Goal: Task Accomplishment & Management: Manage account settings

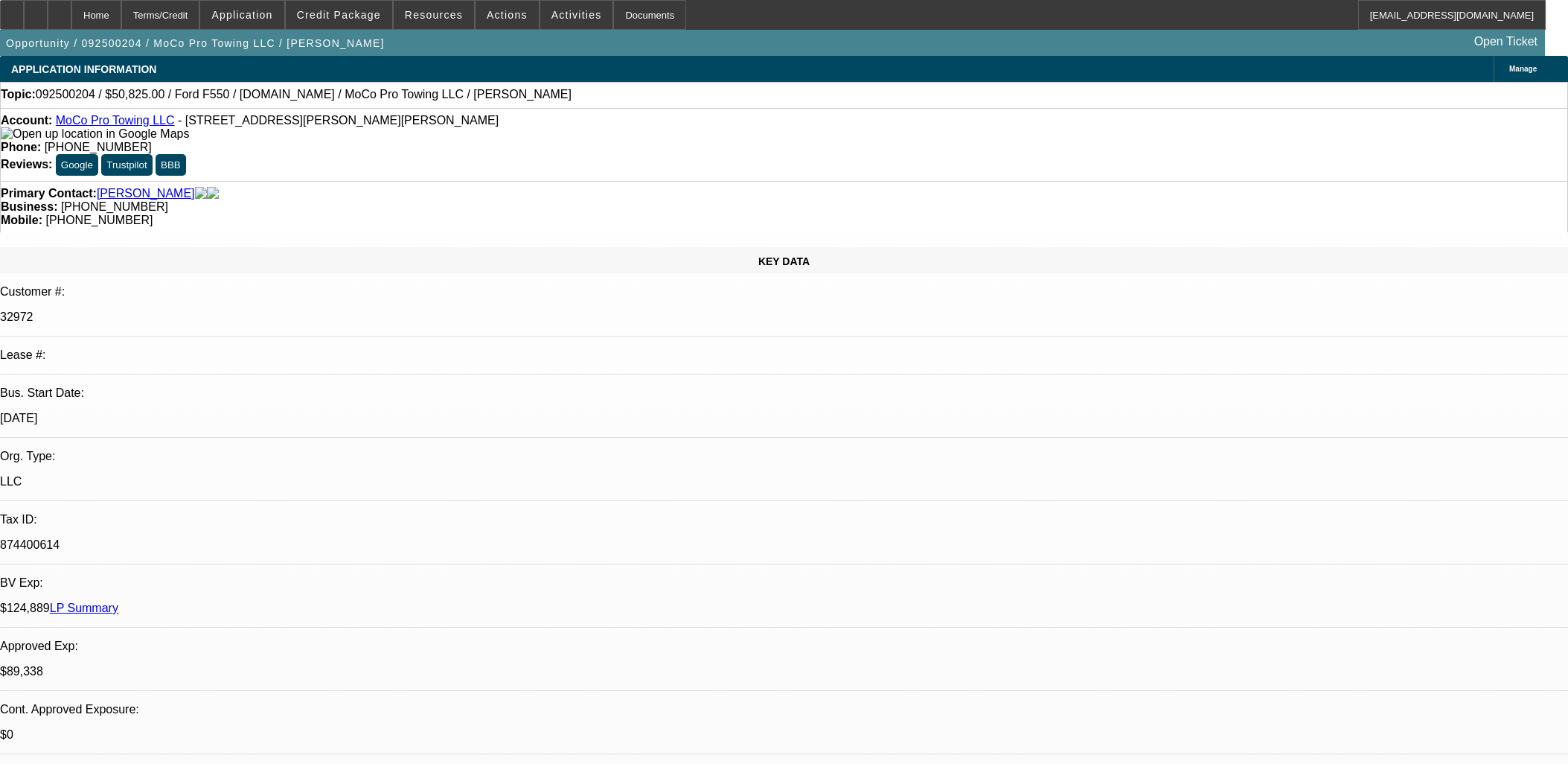
select select "0"
select select "2"
select select "0"
select select "6"
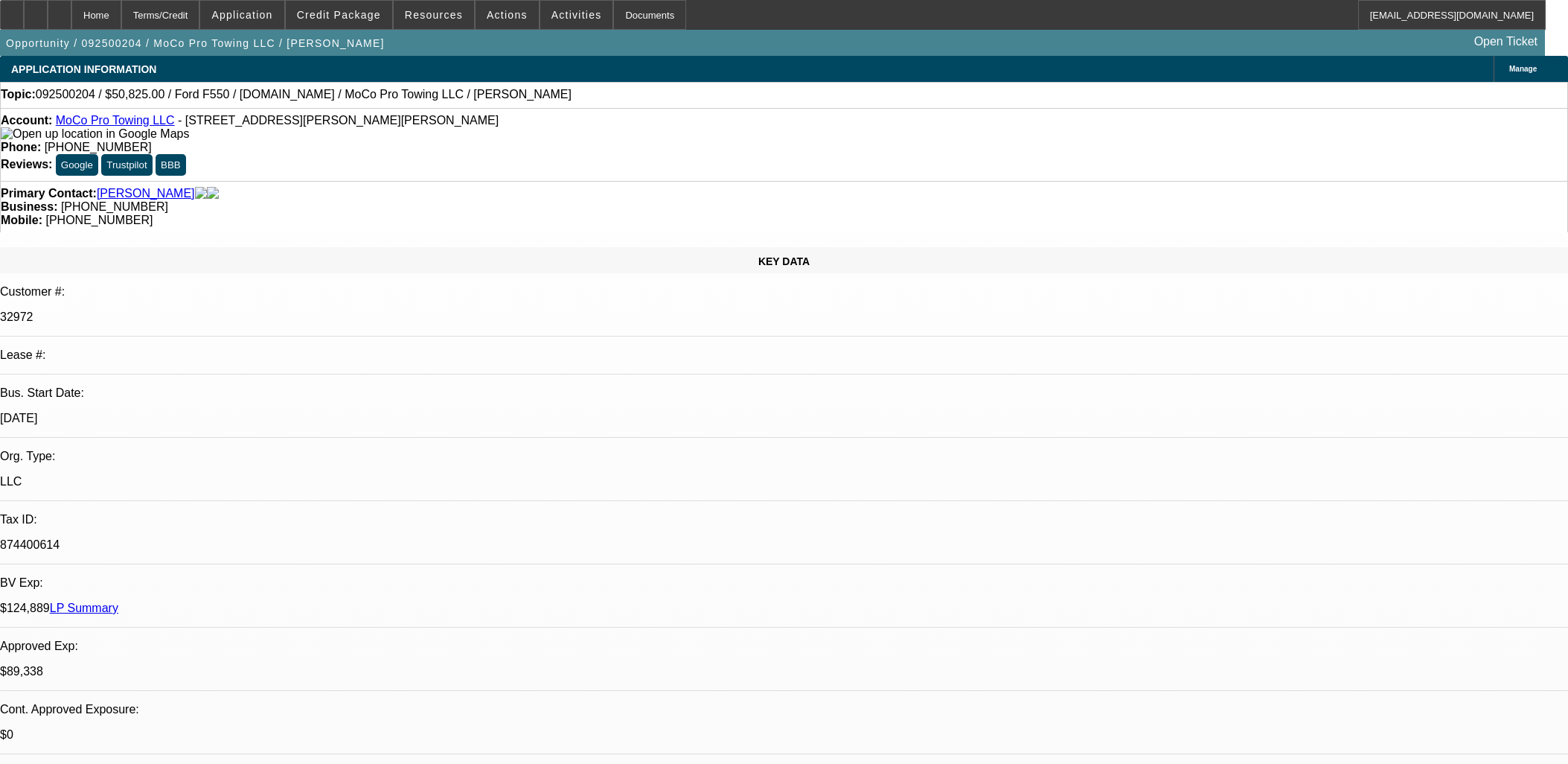
select select "0"
select select "2"
select select "0"
select select "6"
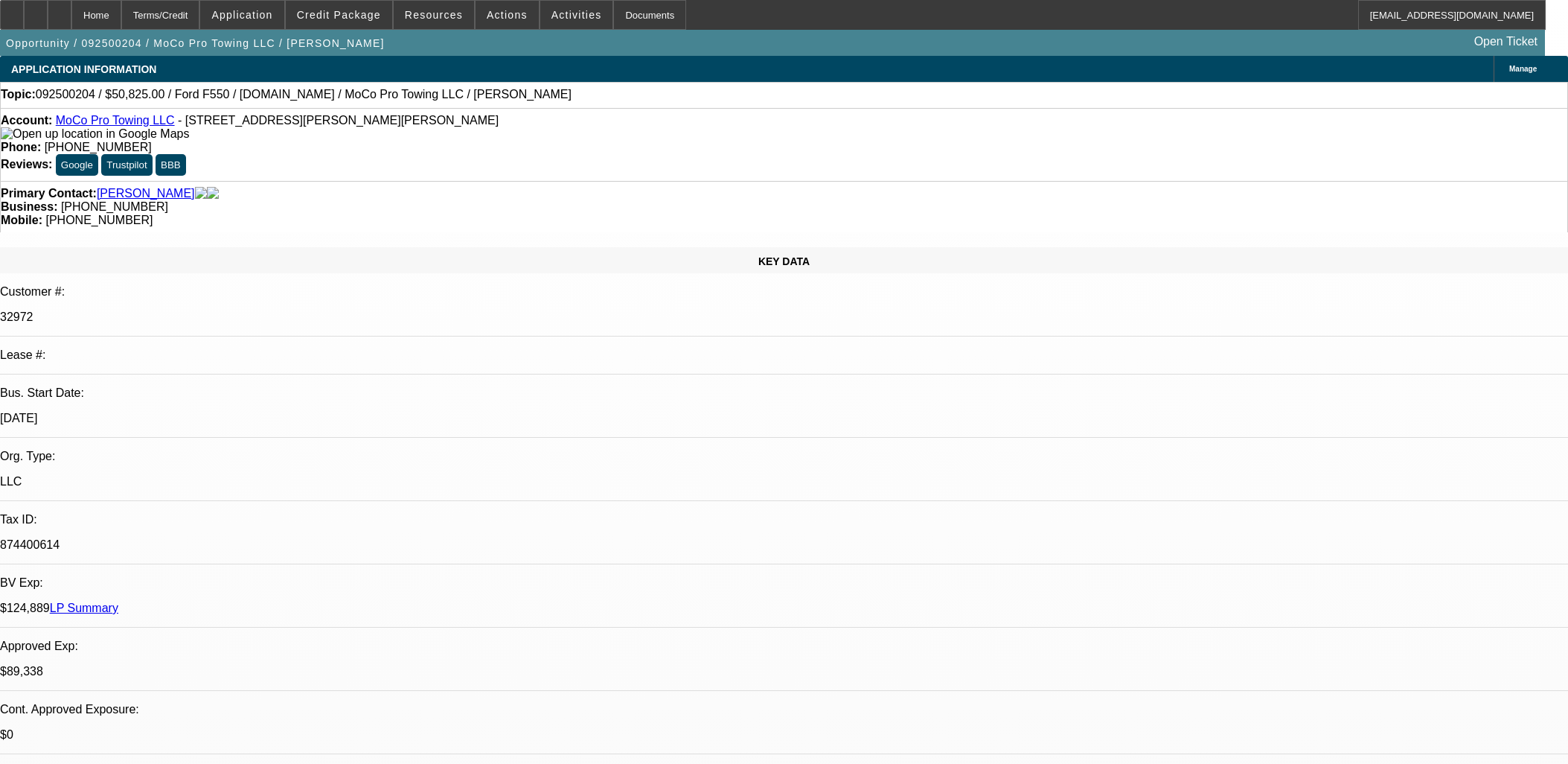
select select "0"
select select "2"
select select "0"
select select "6"
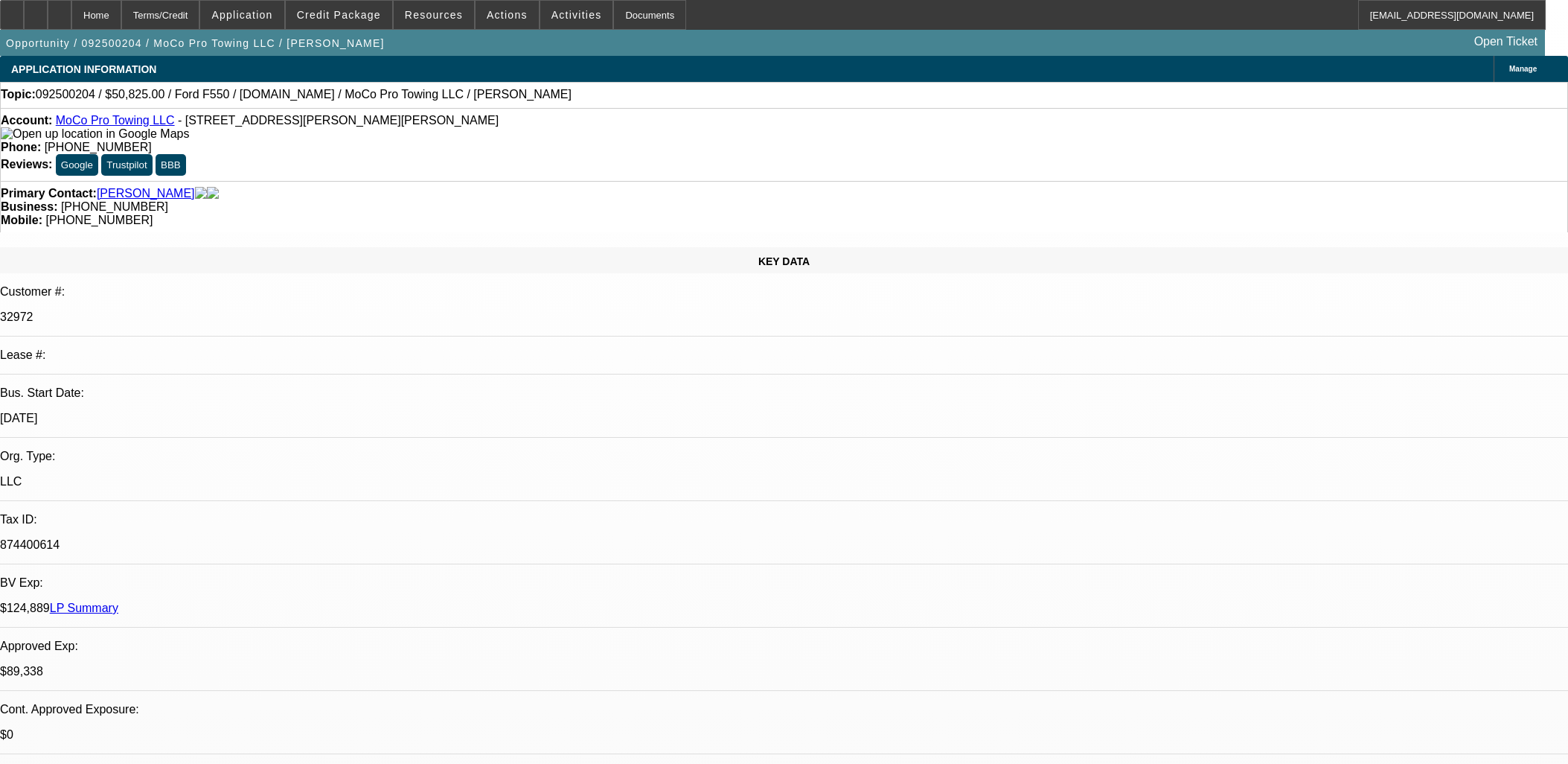
select select "0"
select select "2"
select select "0"
select select "6"
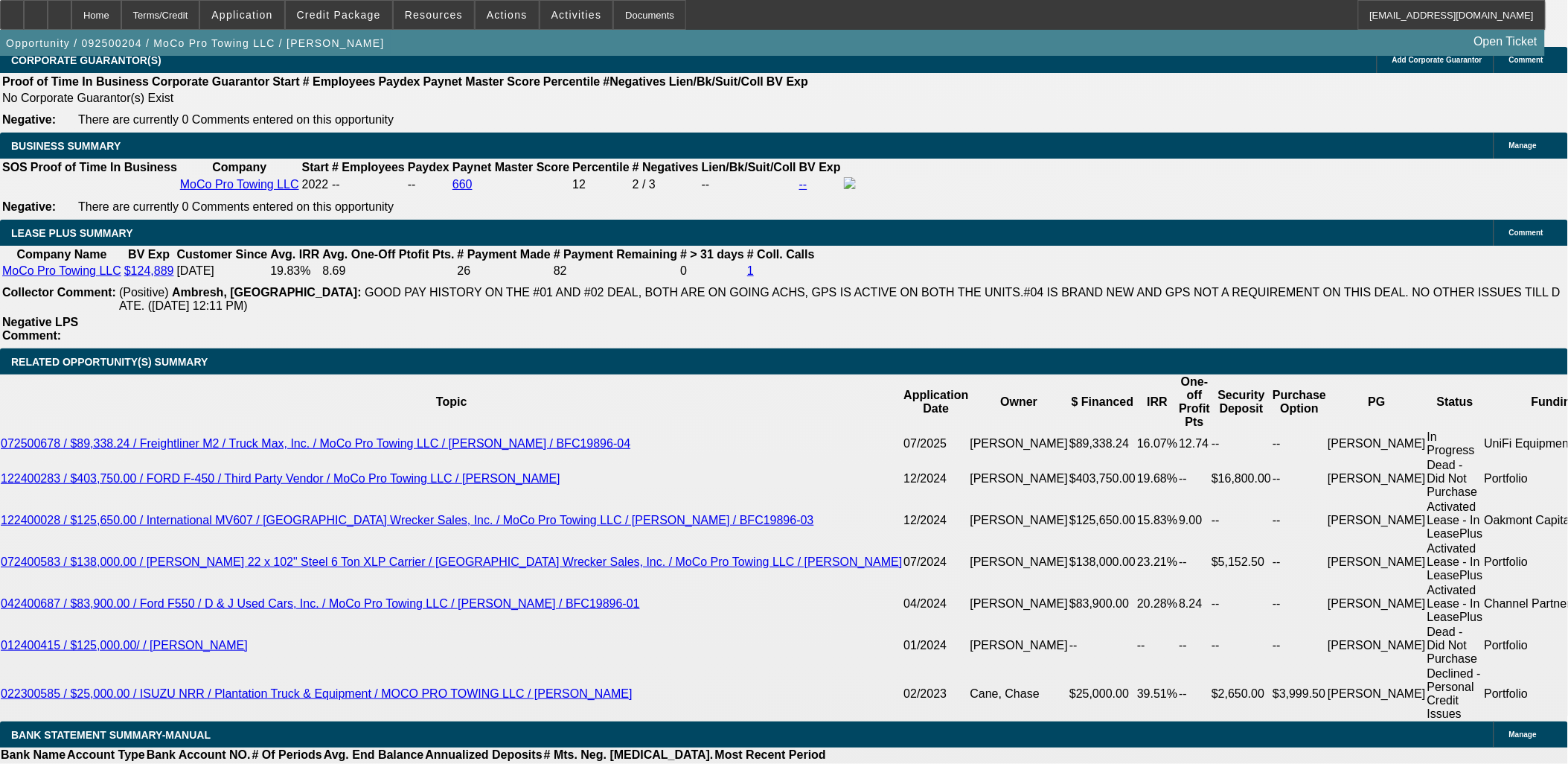
scroll to position [579, 0]
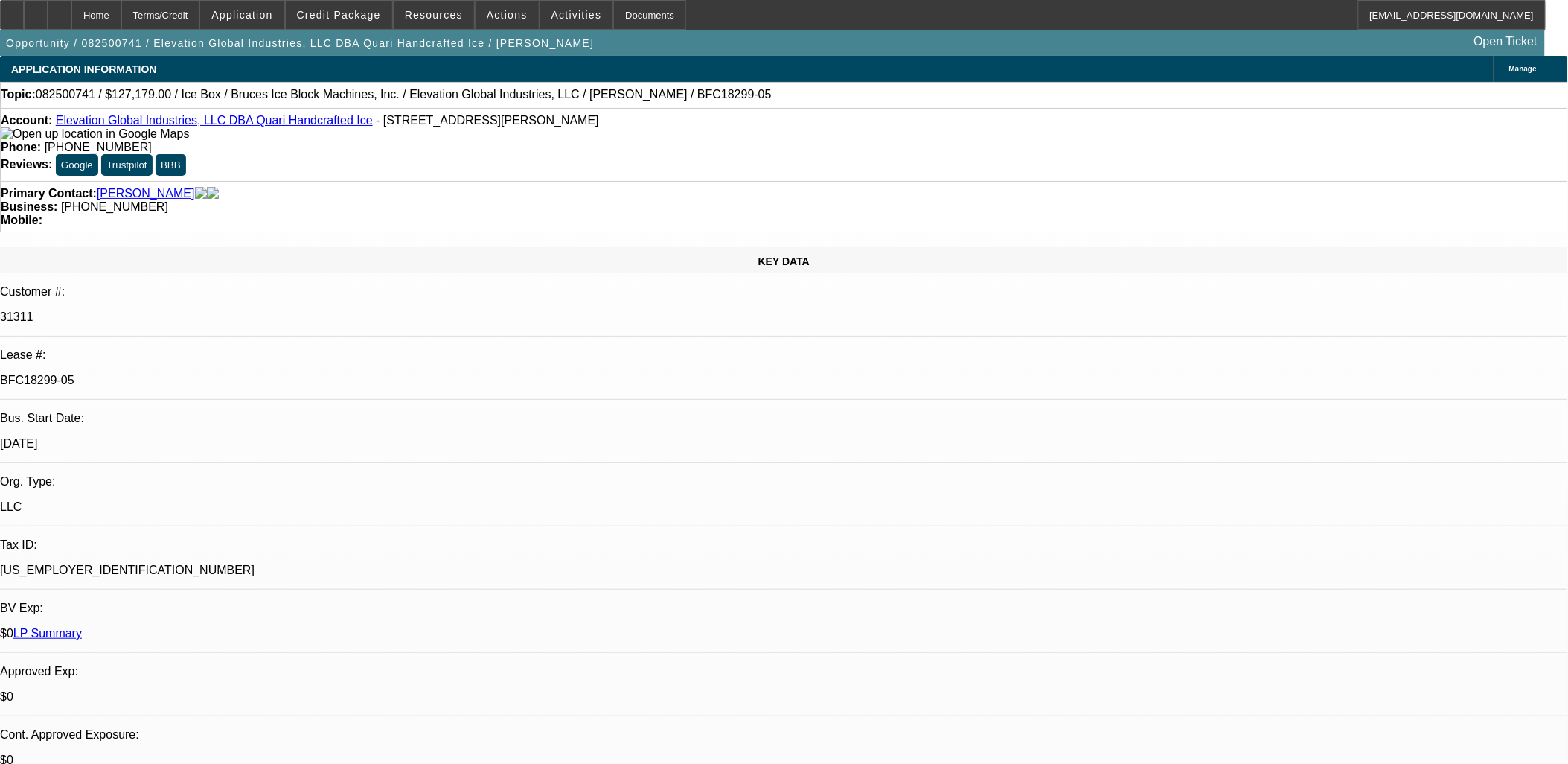
select select "0"
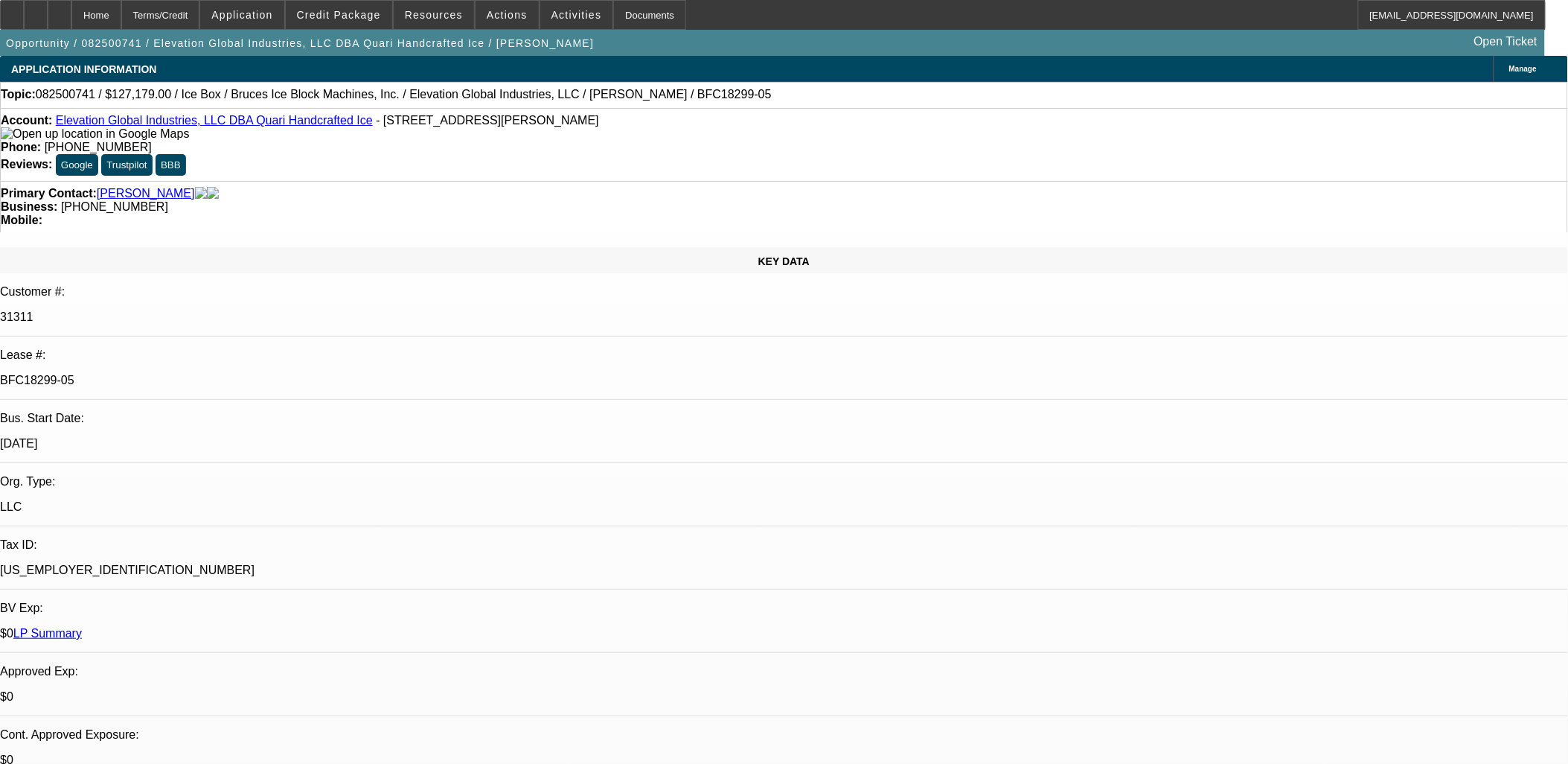
select select "0"
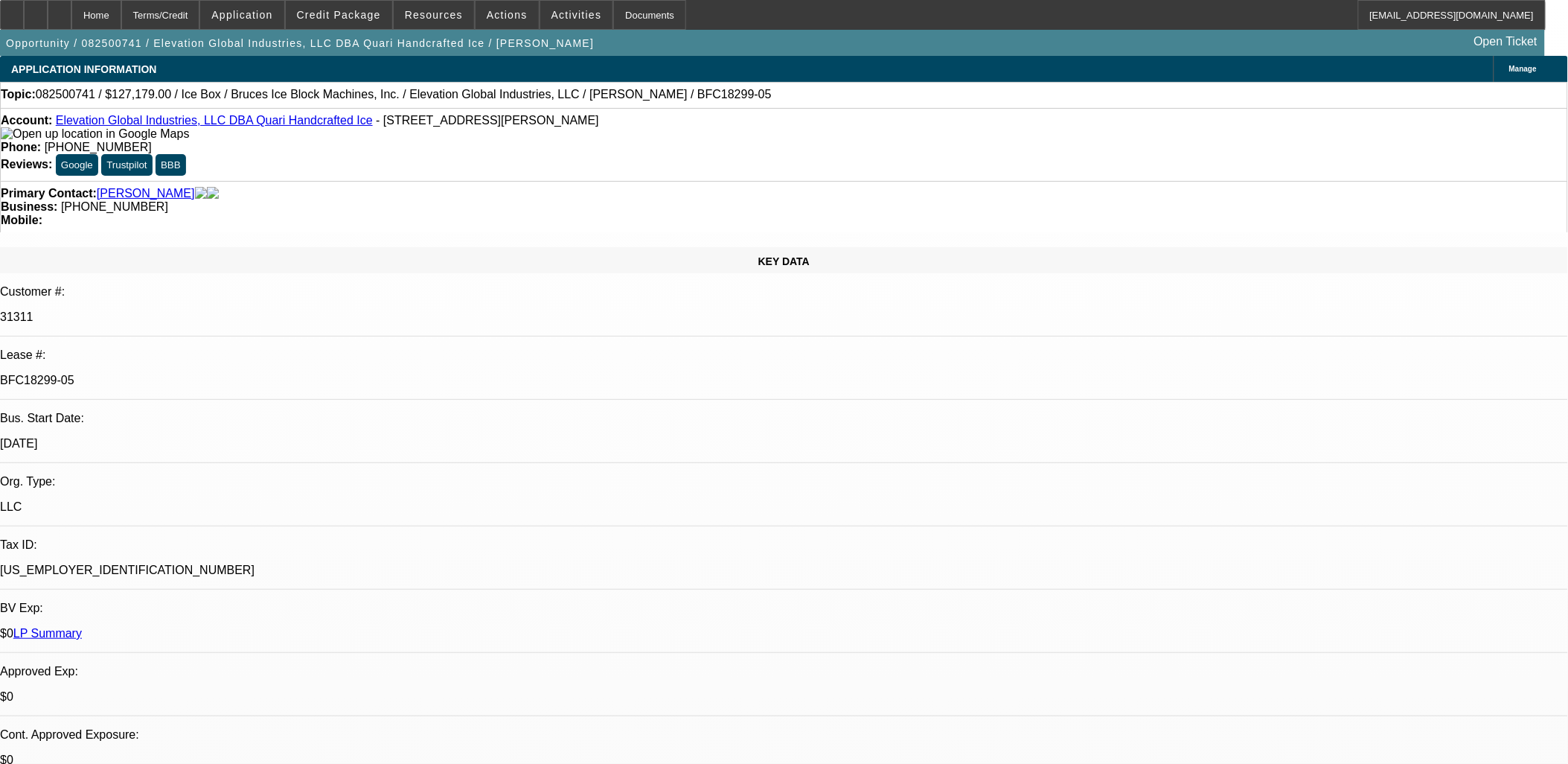
select select "0"
select select "1"
select select "6"
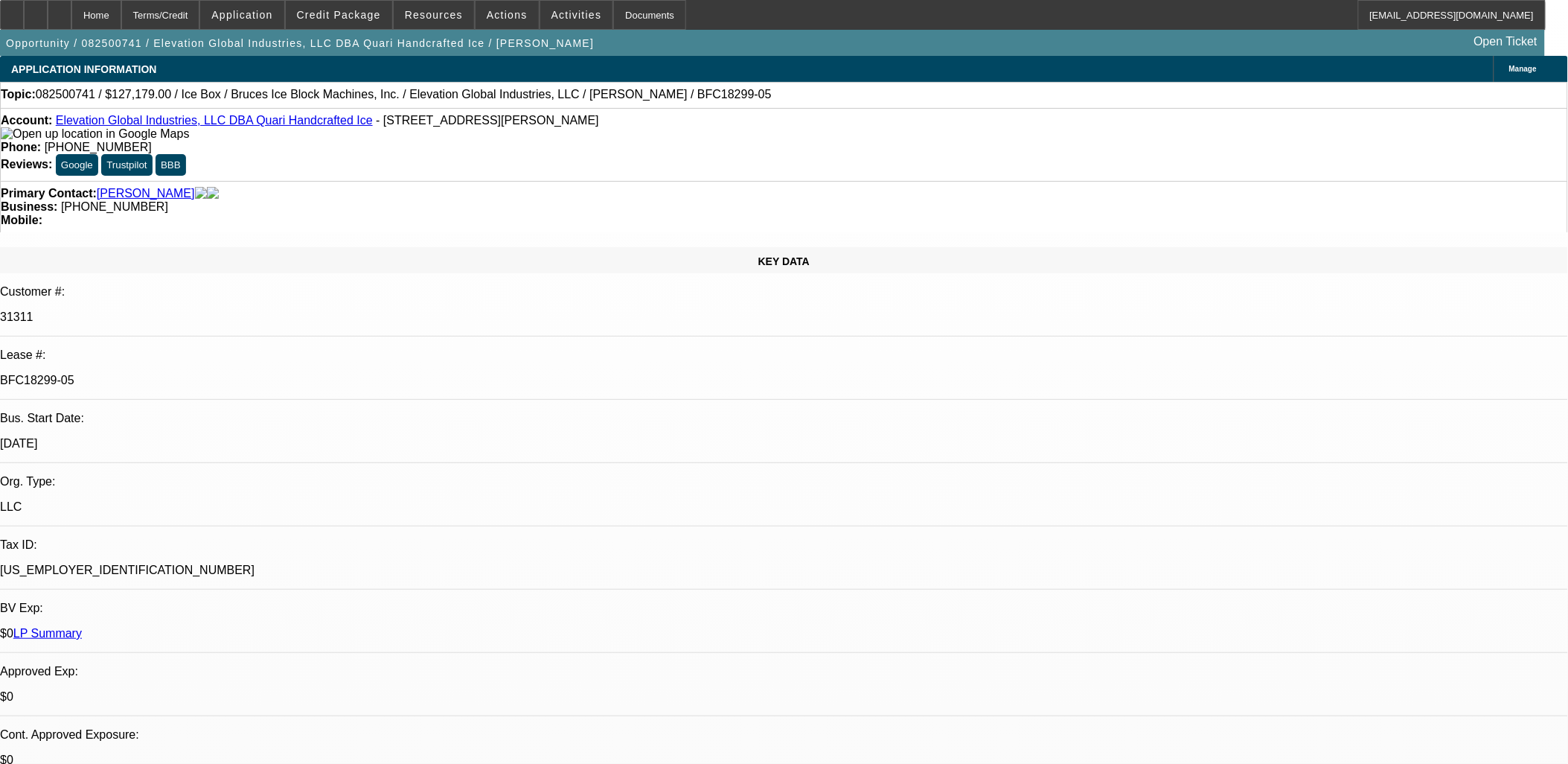
select select "1"
select select "6"
select select "1"
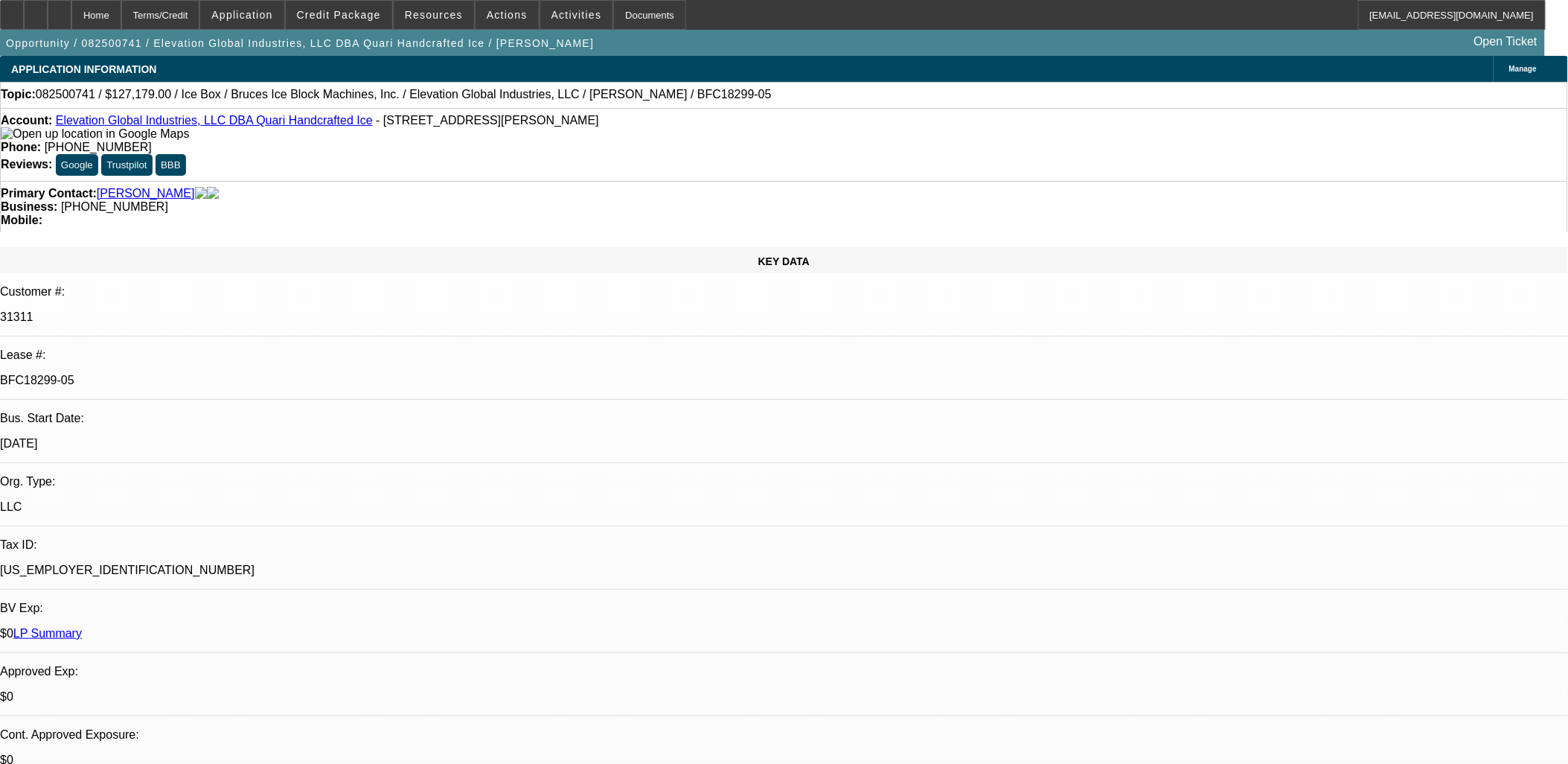
select select "6"
select select "1"
select select "6"
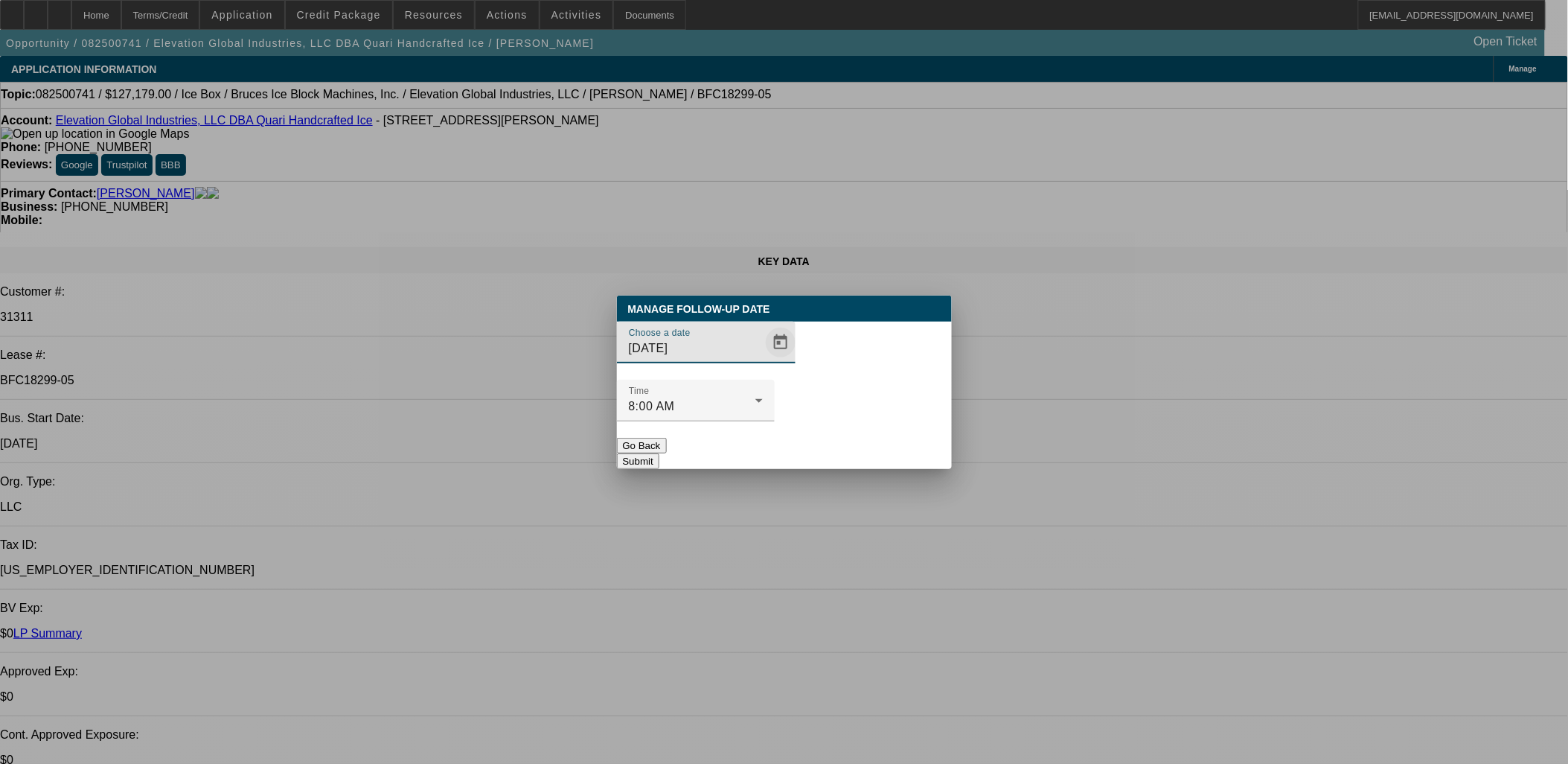
click at [763, 361] on span "Open calendar" at bounding box center [780, 342] width 36 height 36
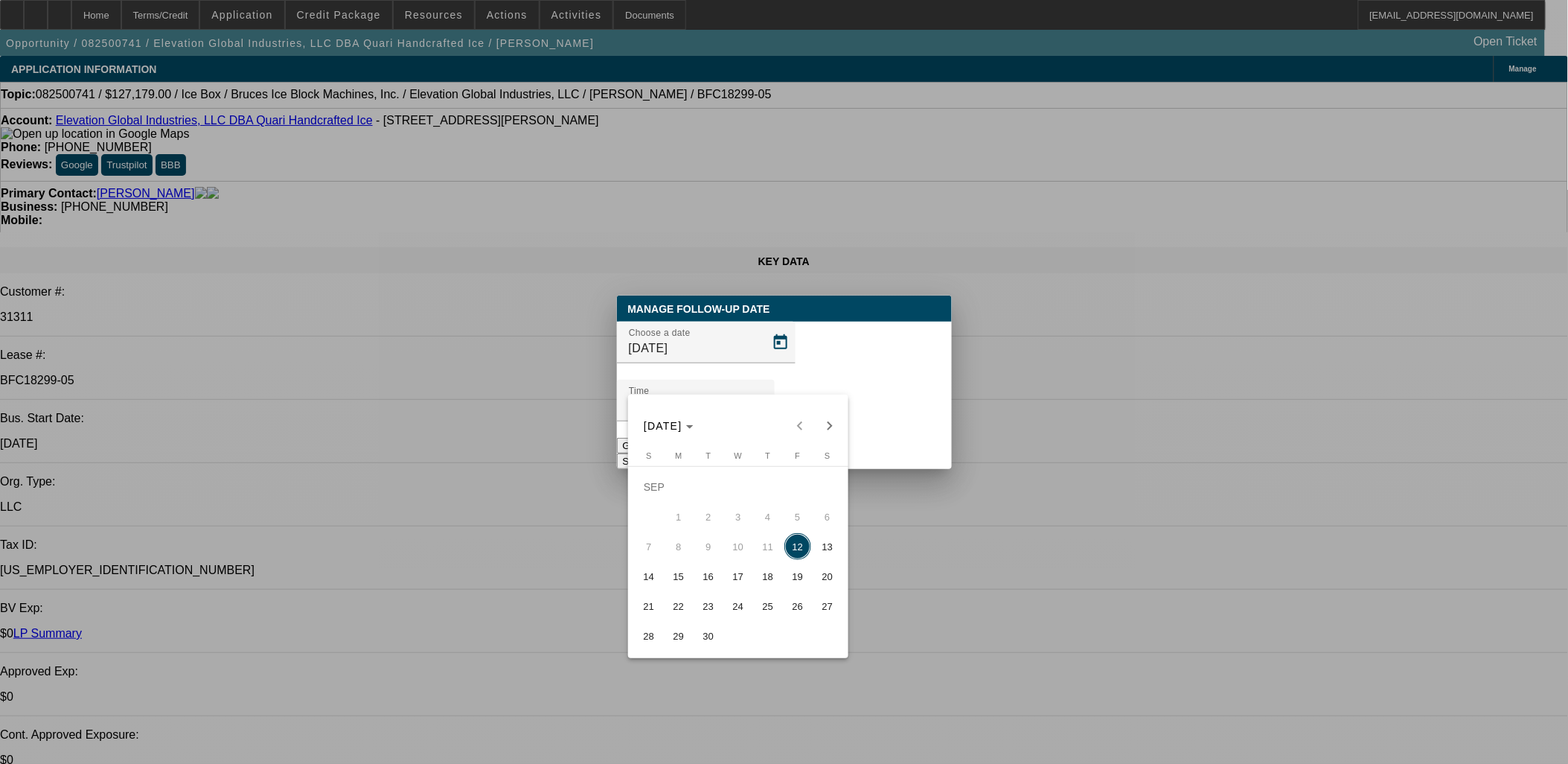
click at [711, 570] on span "16" at bounding box center [709, 577] width 27 height 27
type input "9/16/2025"
click at [877, 417] on div at bounding box center [784, 382] width 1568 height 764
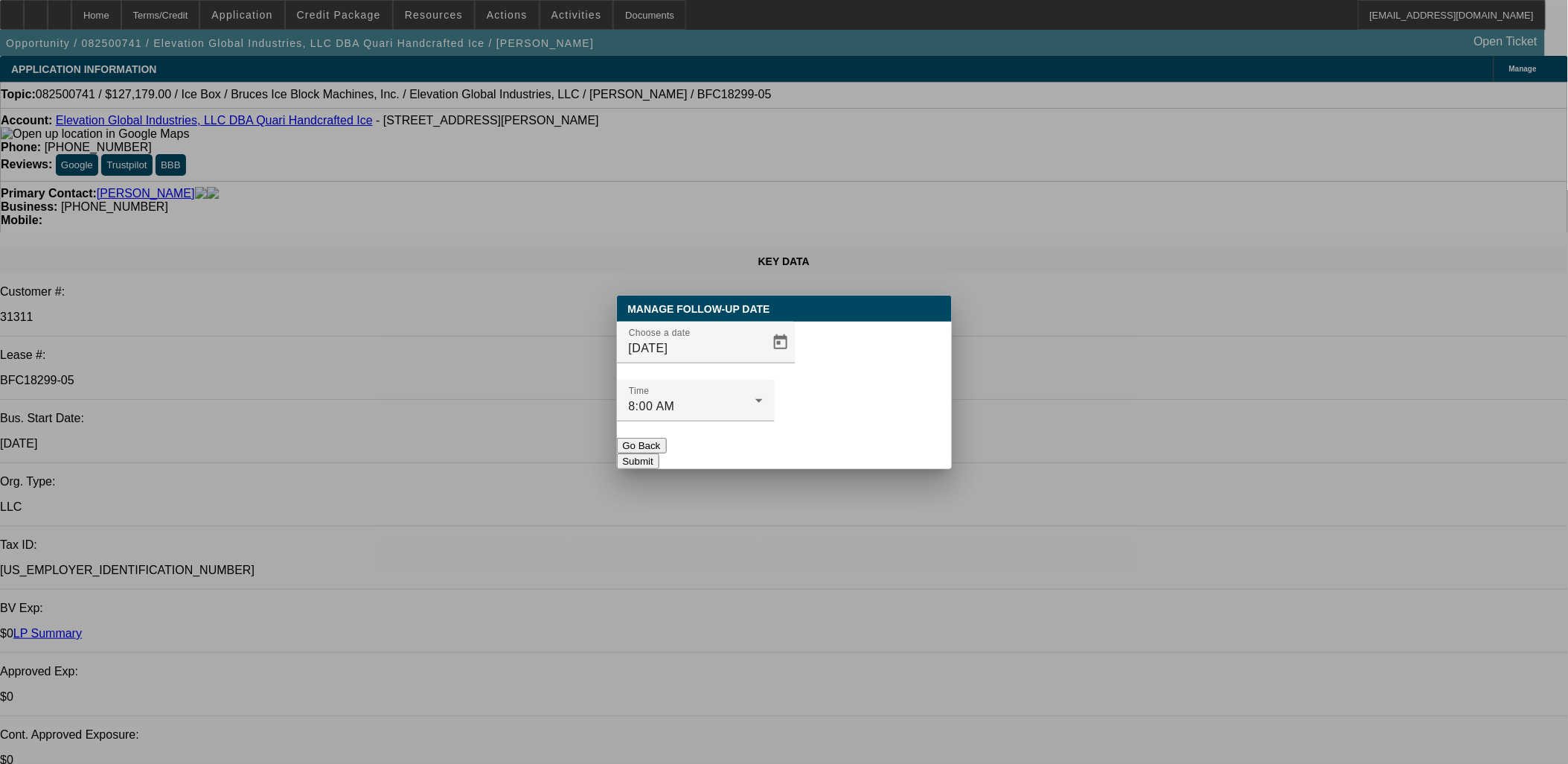
click at [660, 453] on button "Submit" at bounding box center [638, 461] width 42 height 16
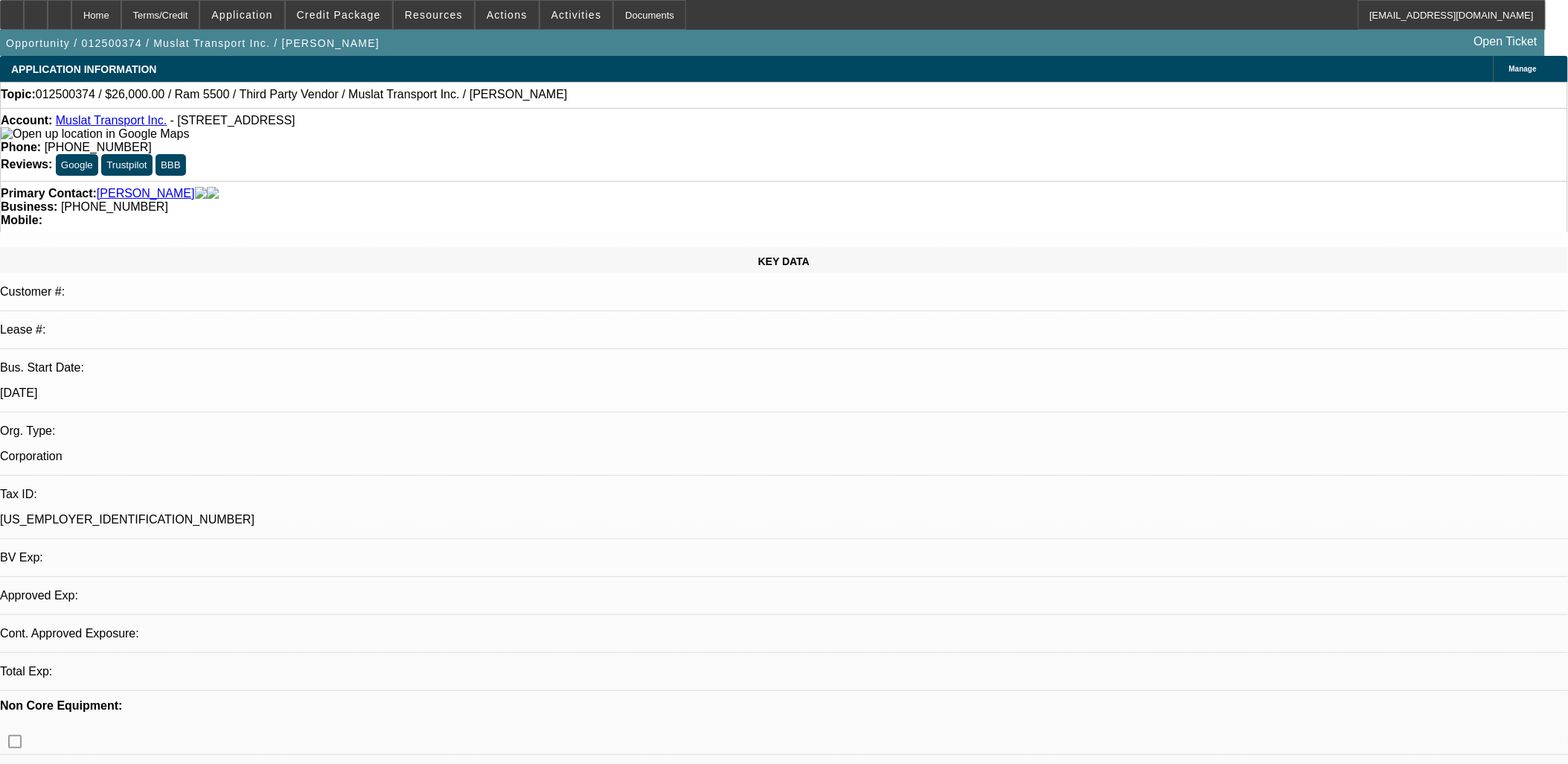
select select "0"
select select "2"
select select "0.1"
select select "4"
select select "0"
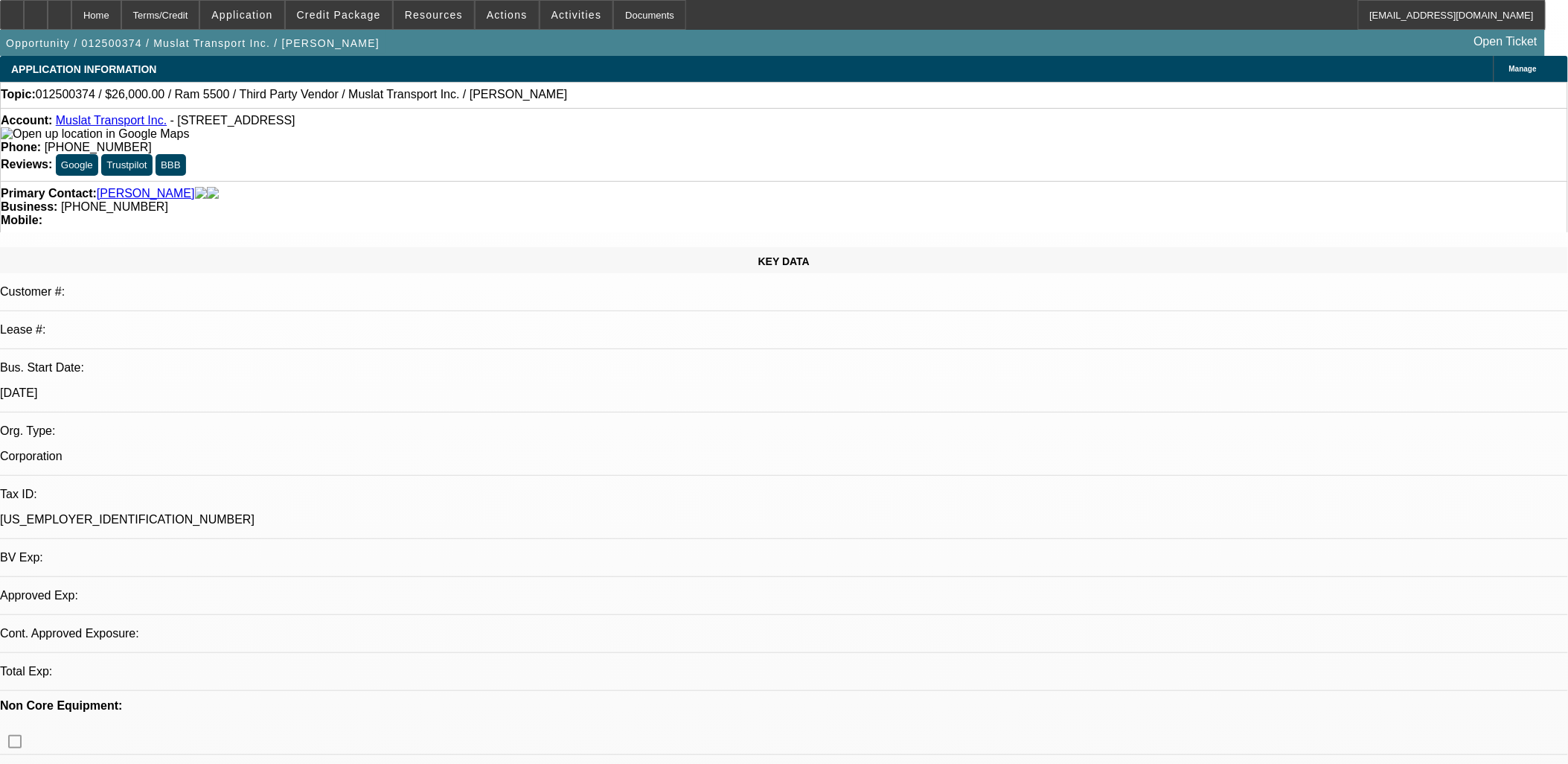
select select "2"
select select "0.1"
select select "4"
select select "0"
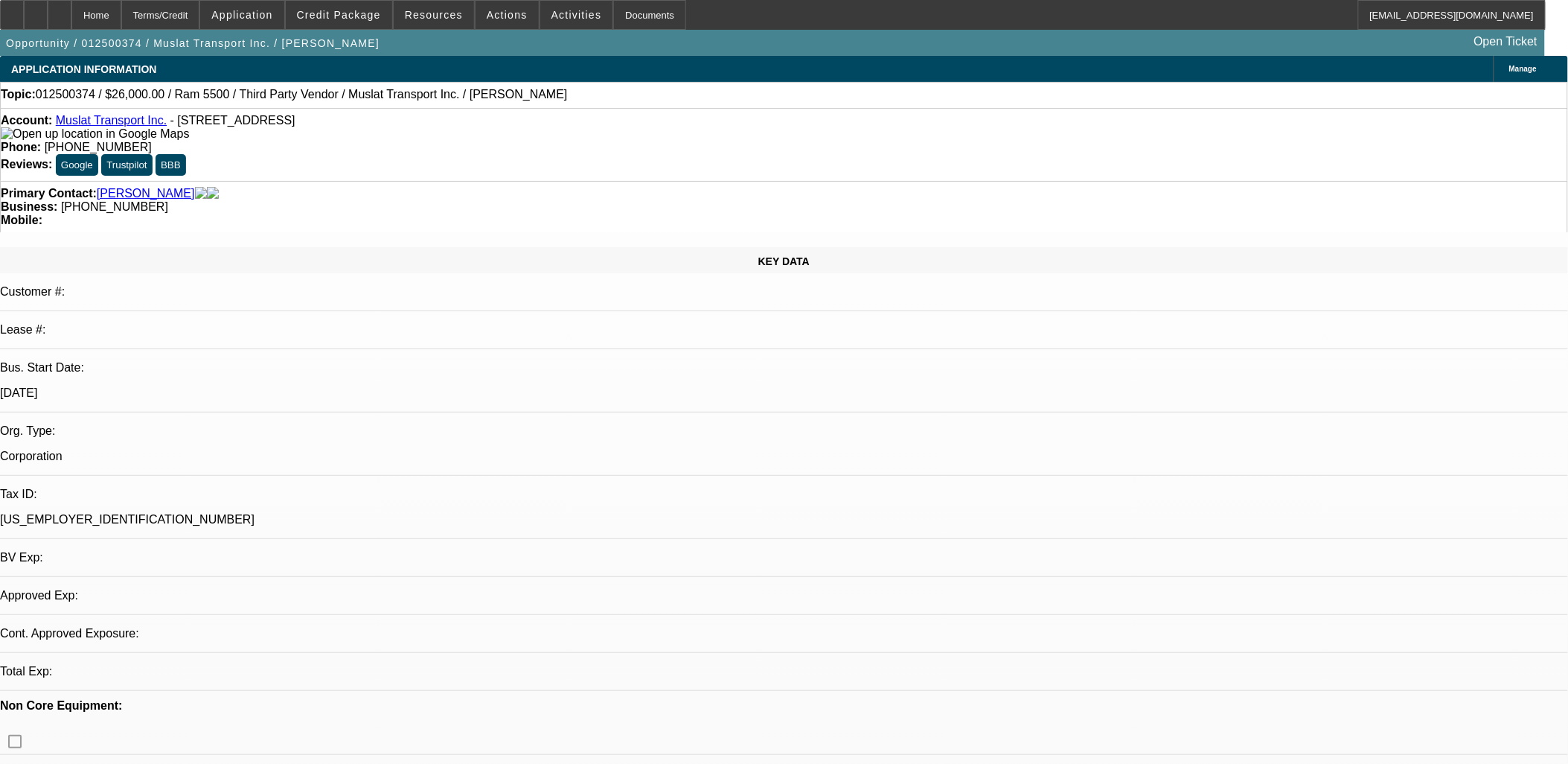
select select "2"
select select "0.1"
select select "4"
select select "0"
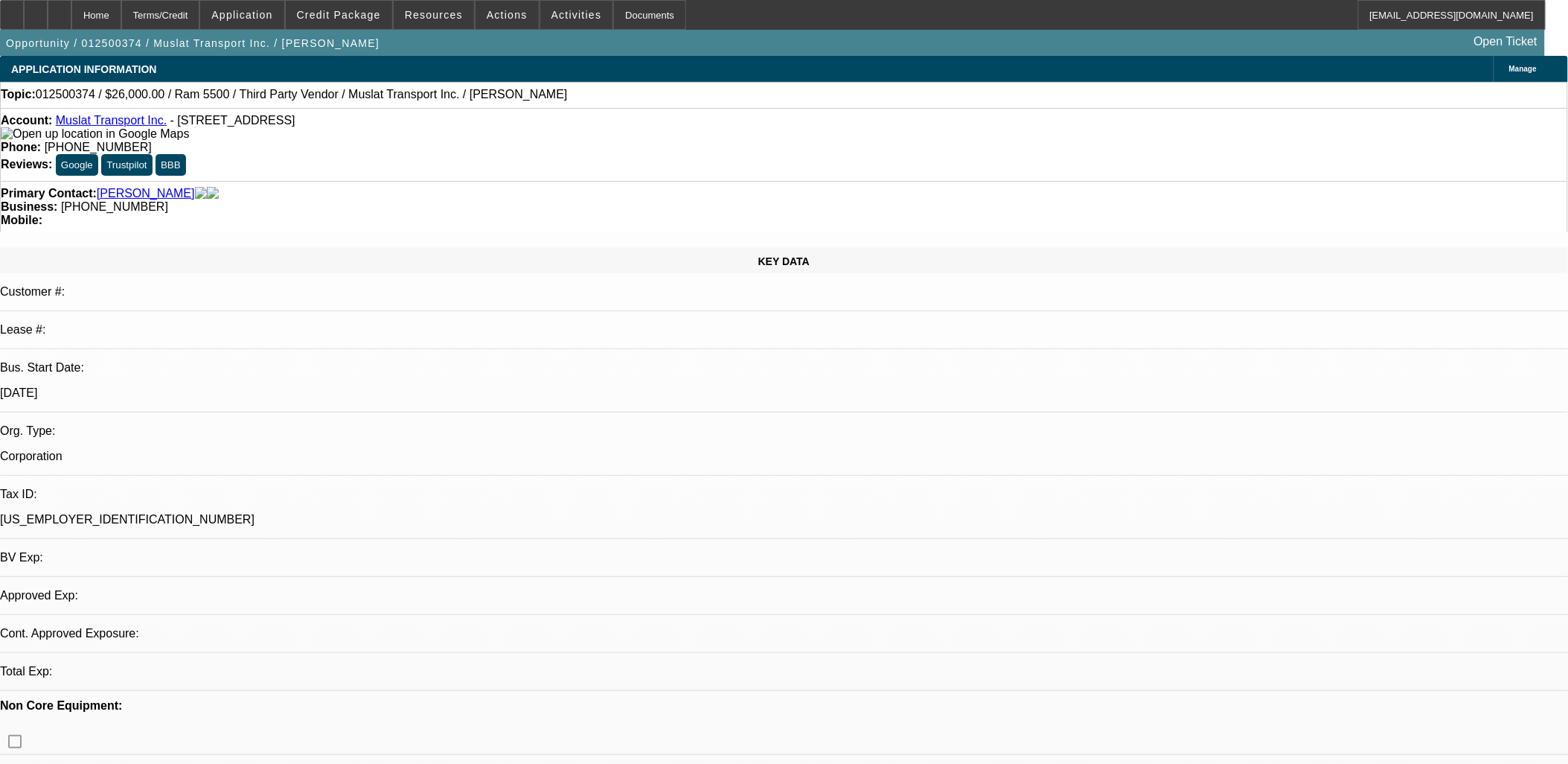
select select "2"
select select "0.1"
select select "4"
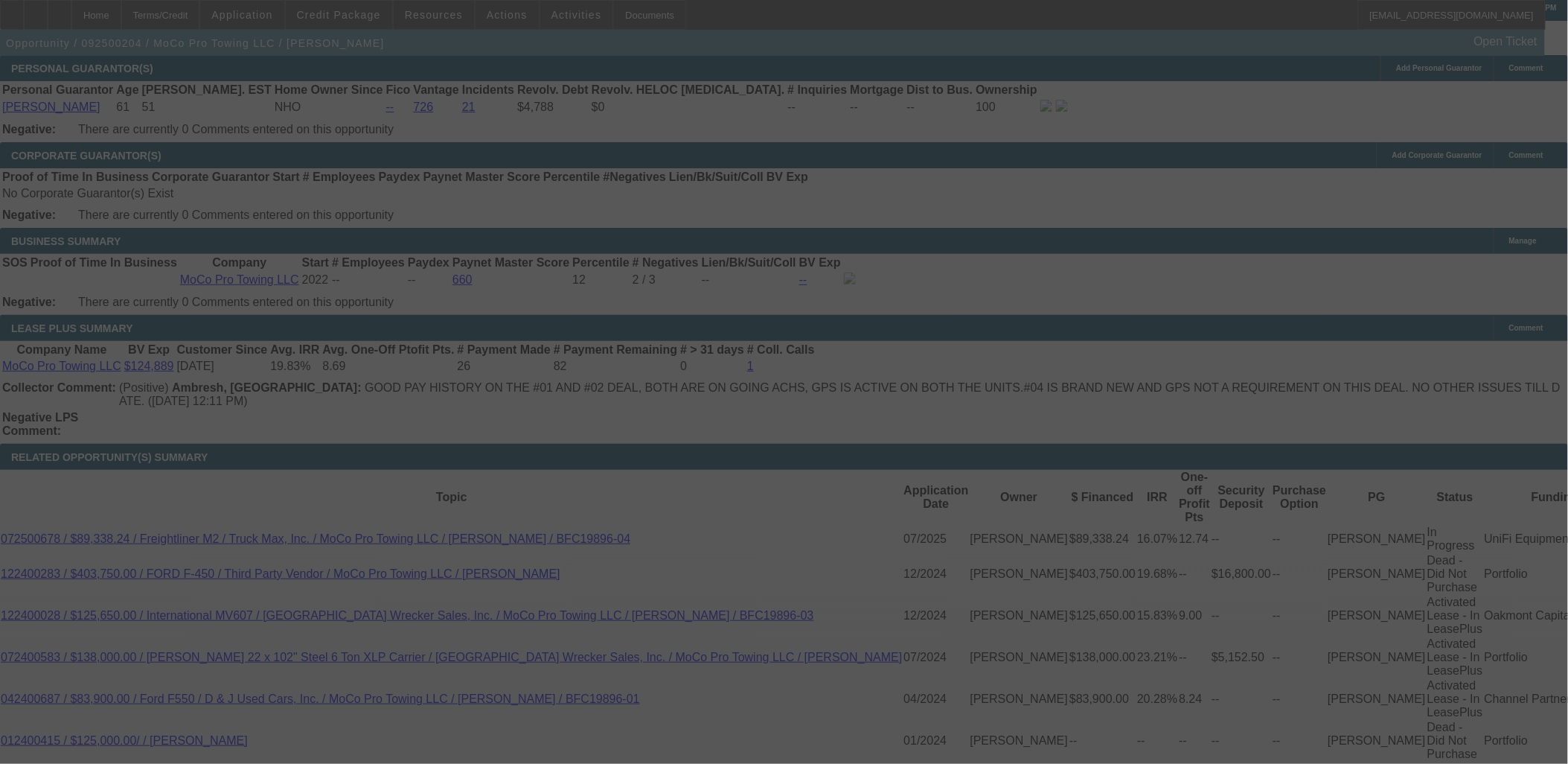
scroll to position [2473, 0]
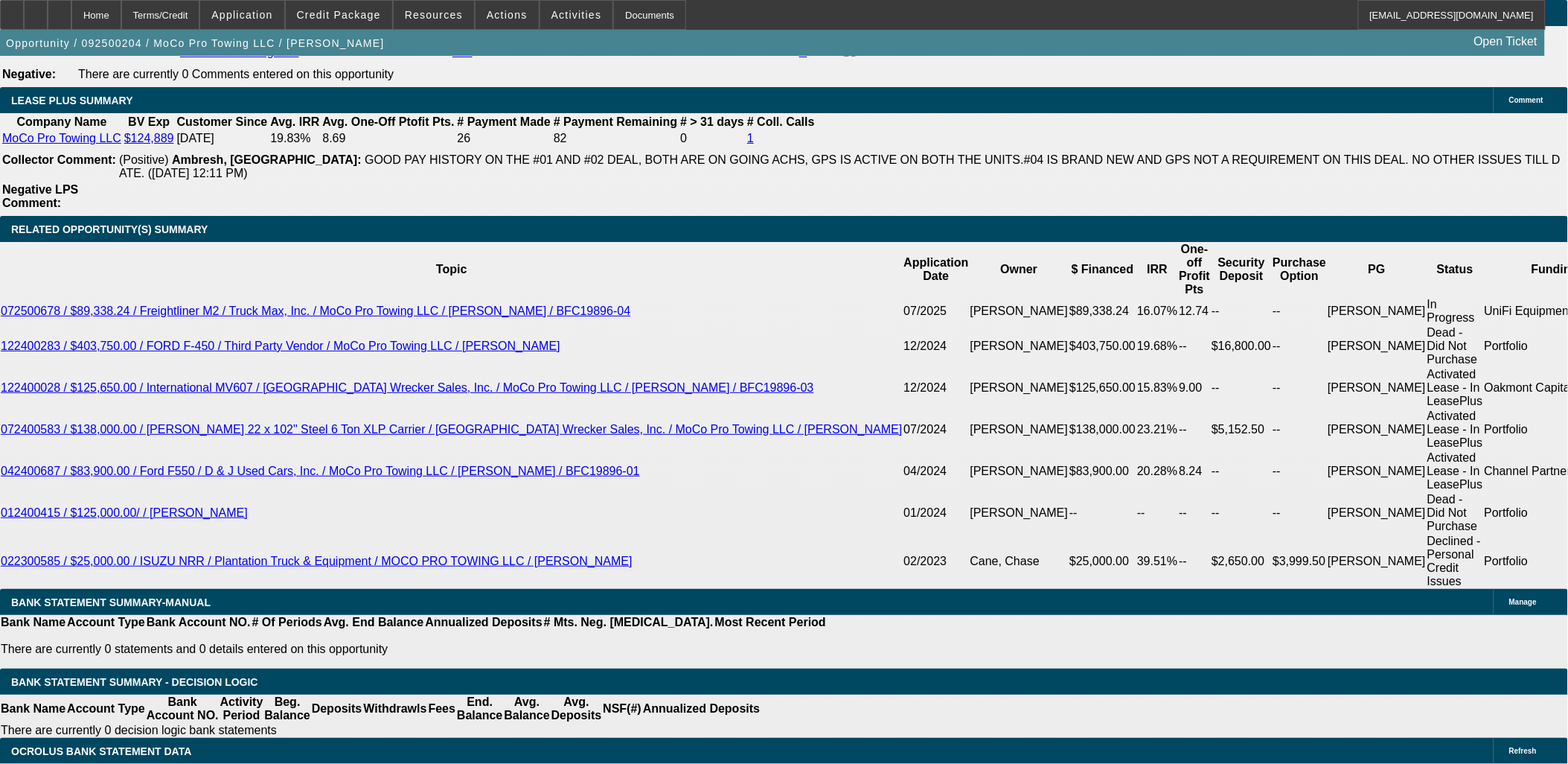
select select "0"
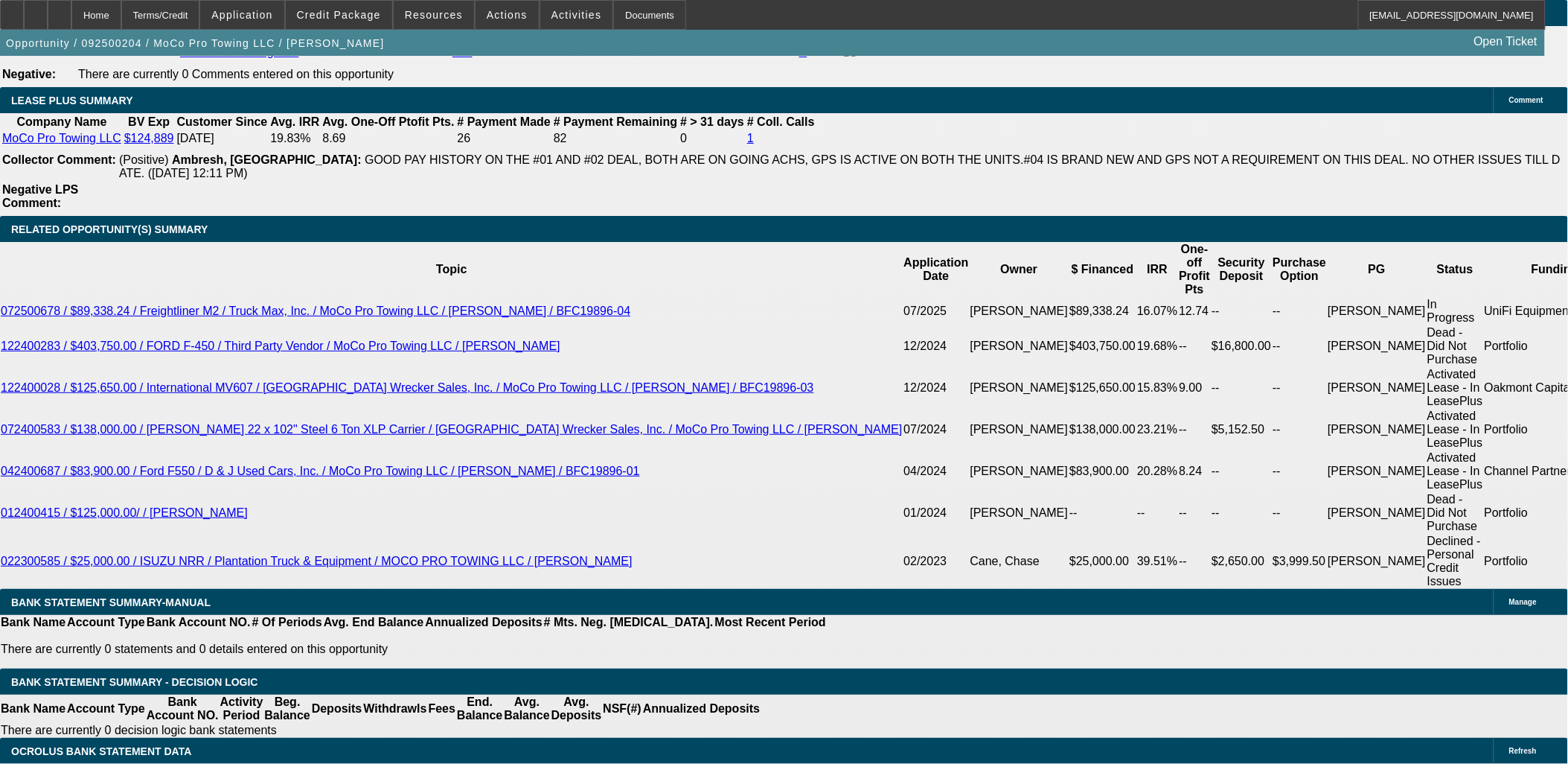
select select "0"
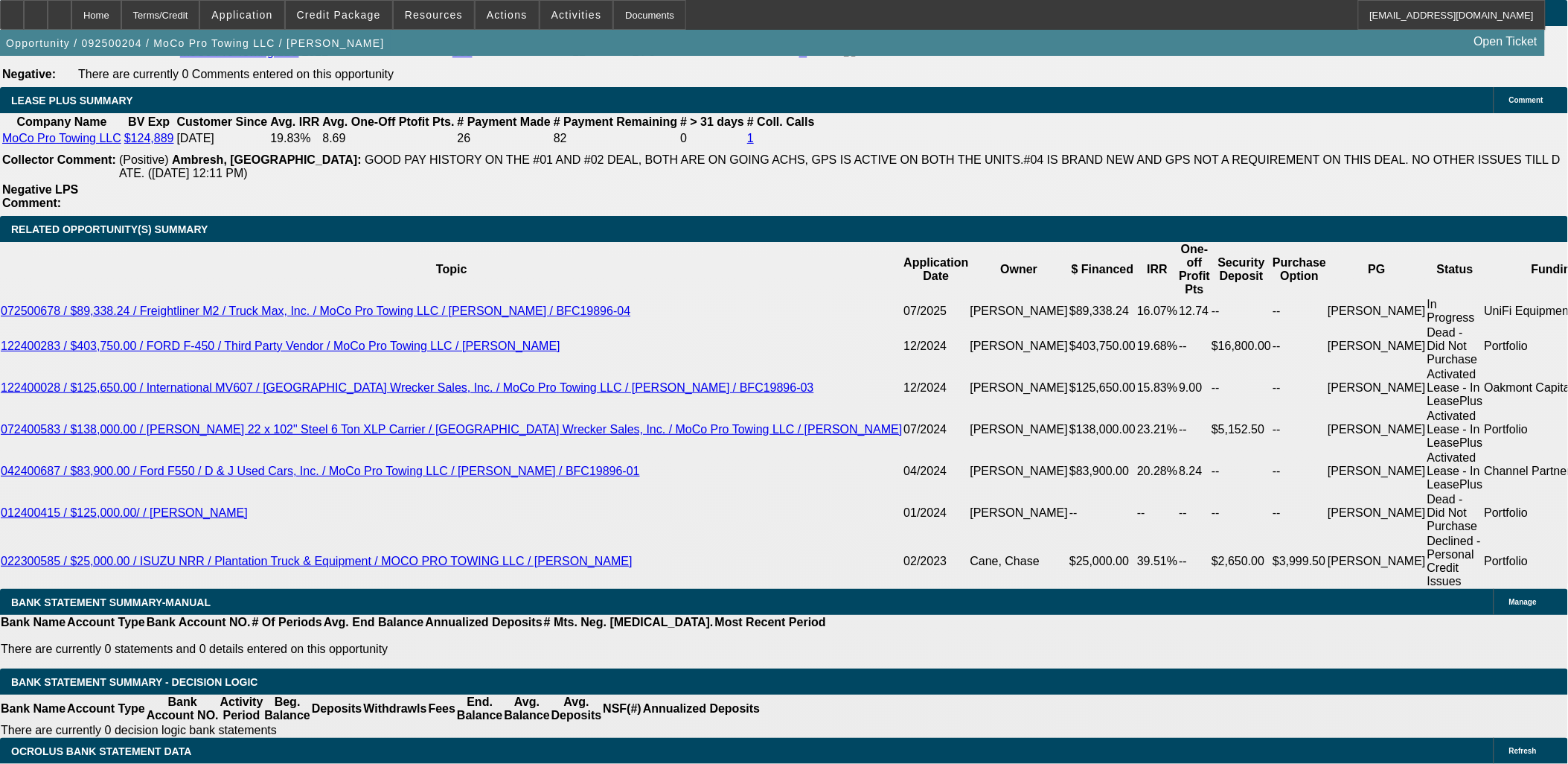
select select "0"
select select "1"
select select "2"
select select "6"
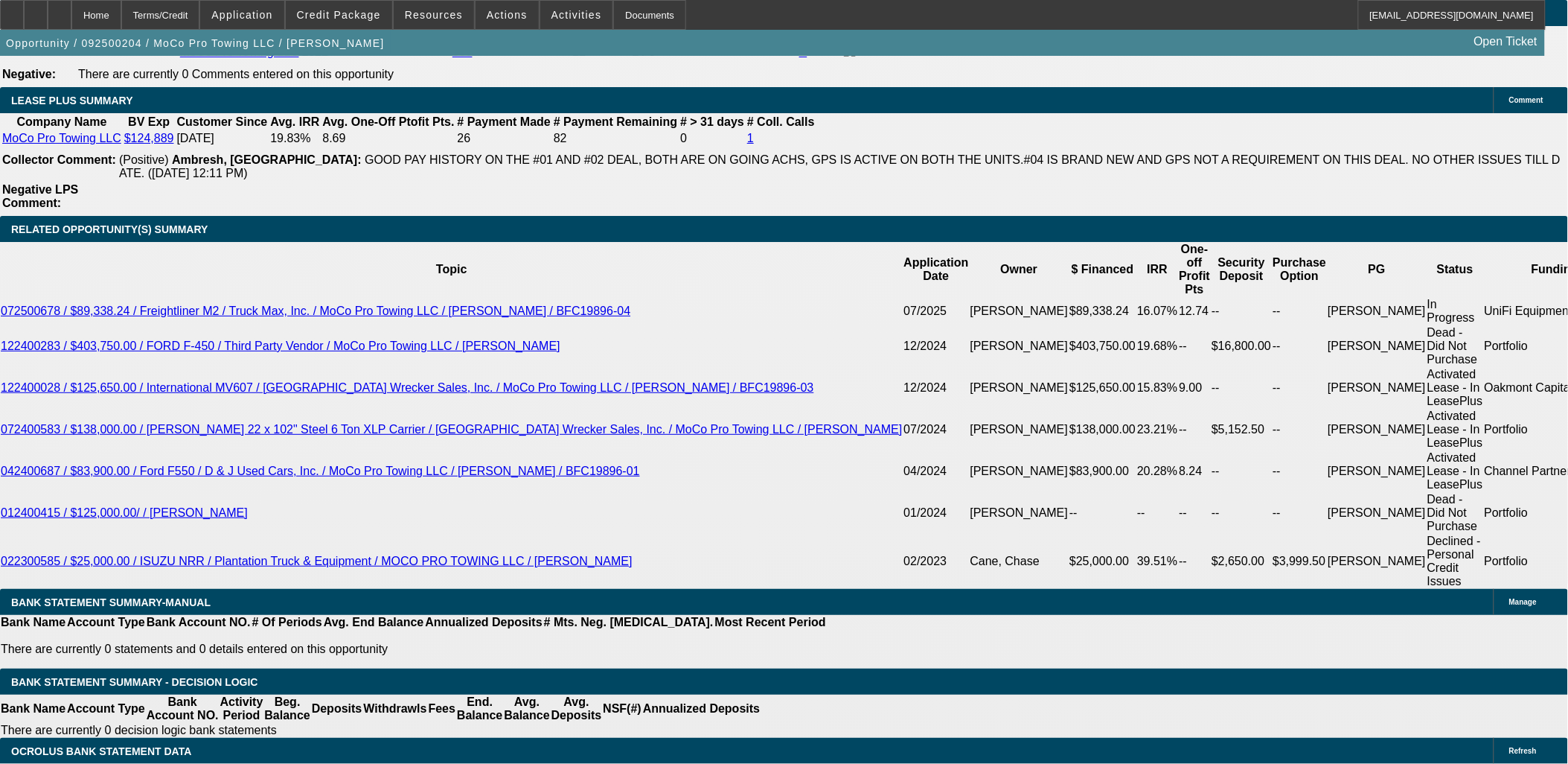
select select "1"
select select "2"
select select "6"
select select "1"
select select "2"
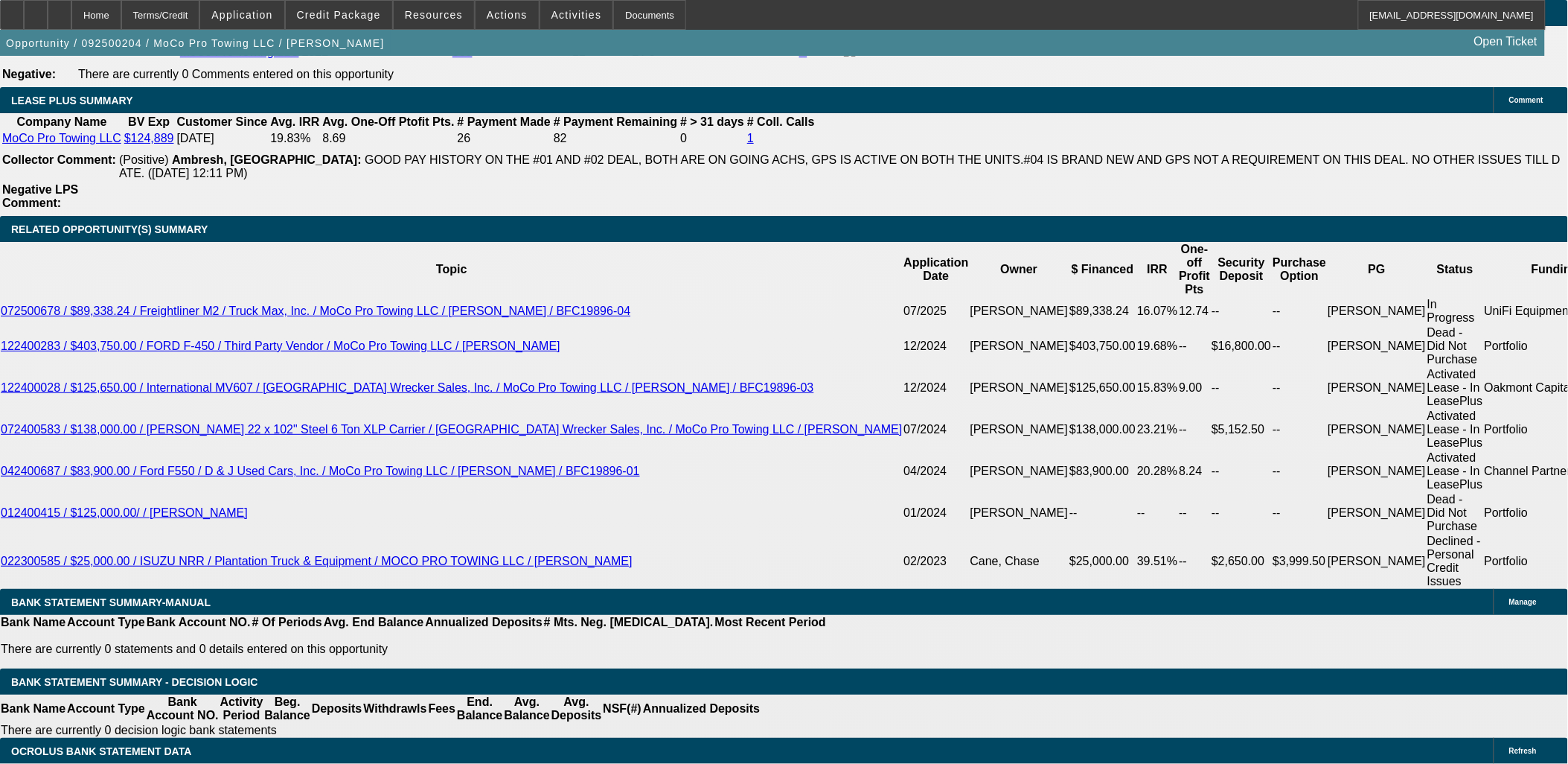
select select "6"
select select "1"
select select "2"
select select "6"
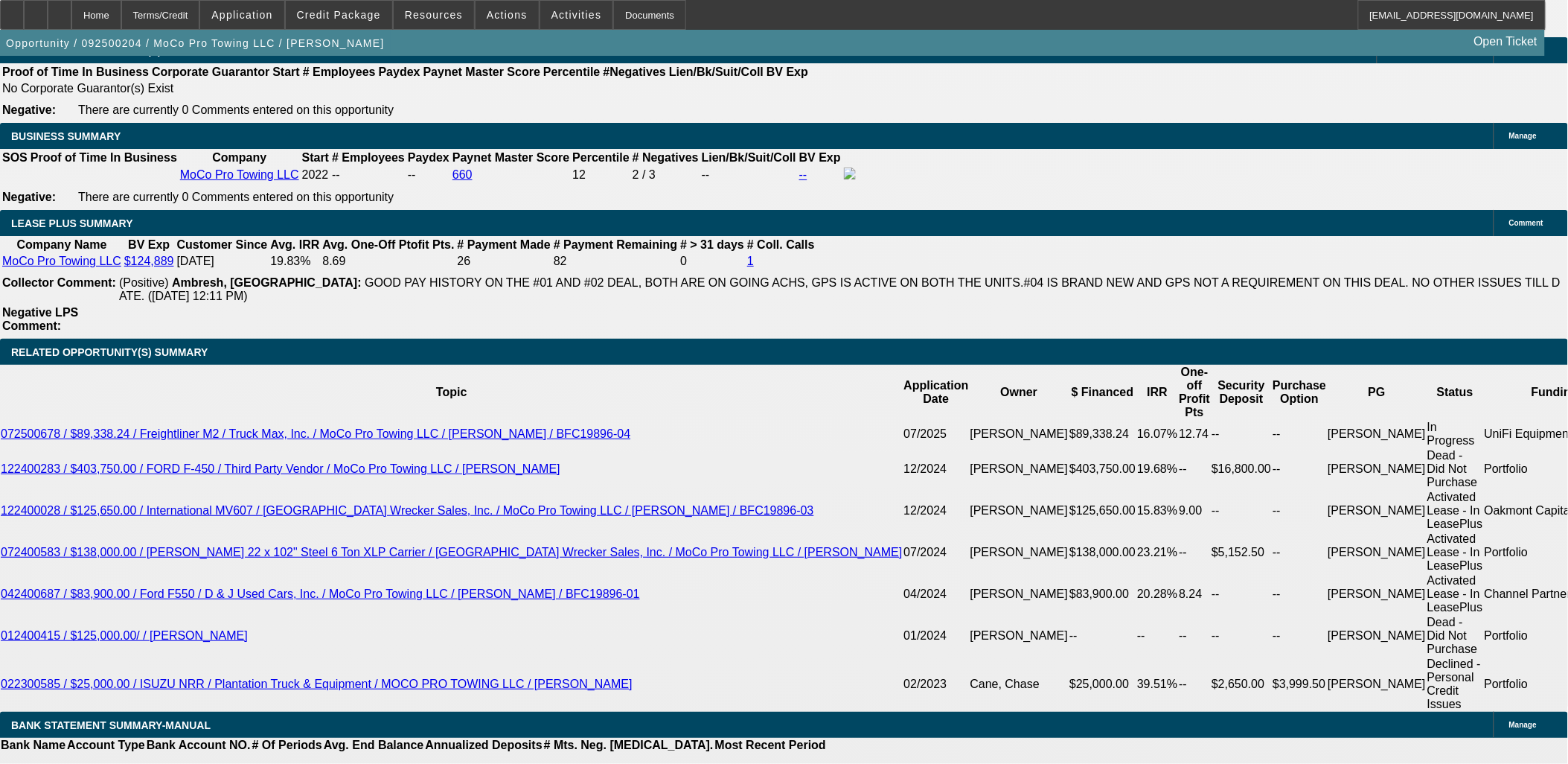
scroll to position [2309, 0]
